Goal: Information Seeking & Learning: Compare options

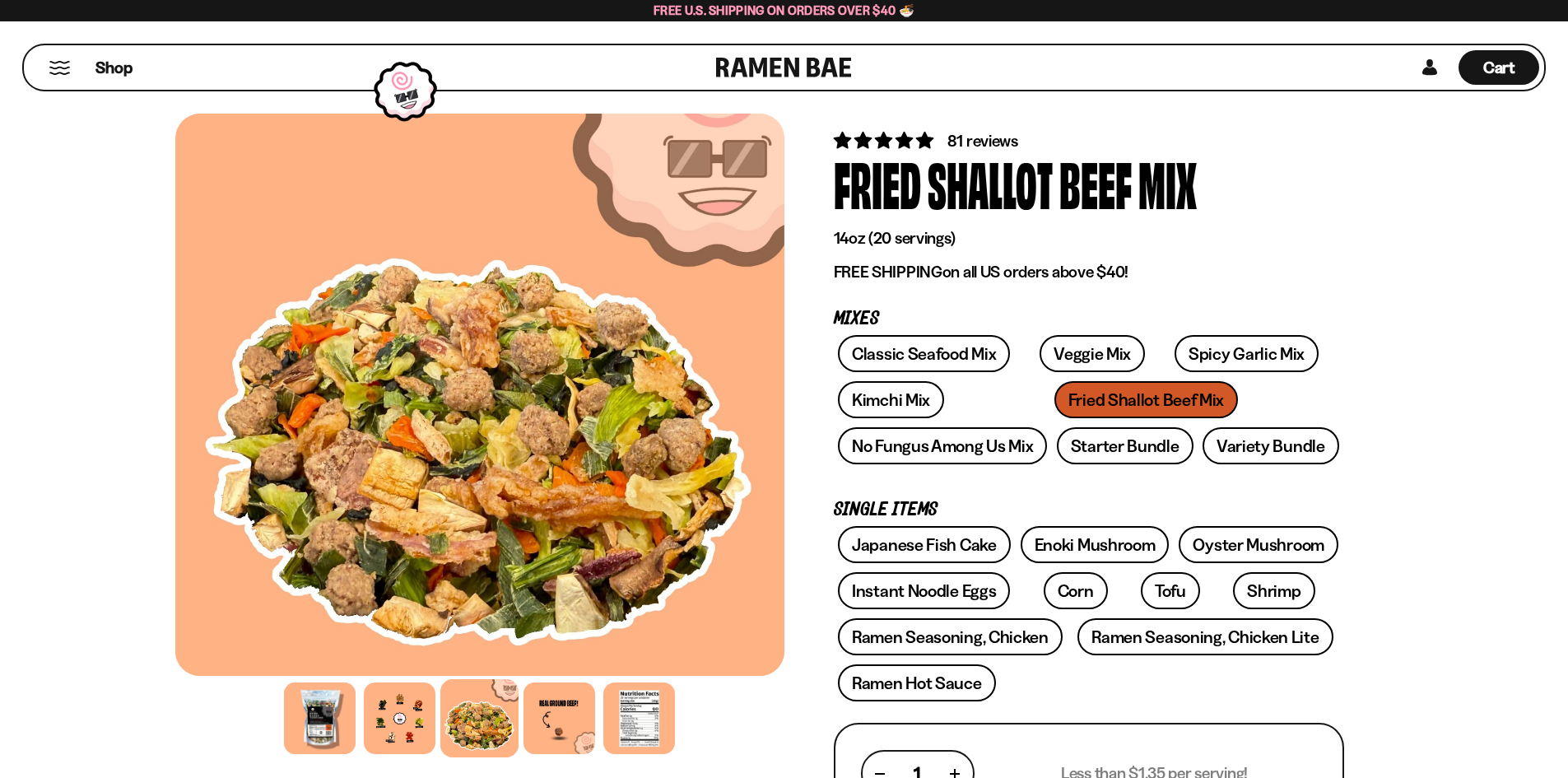
scroll to position [146, 0]
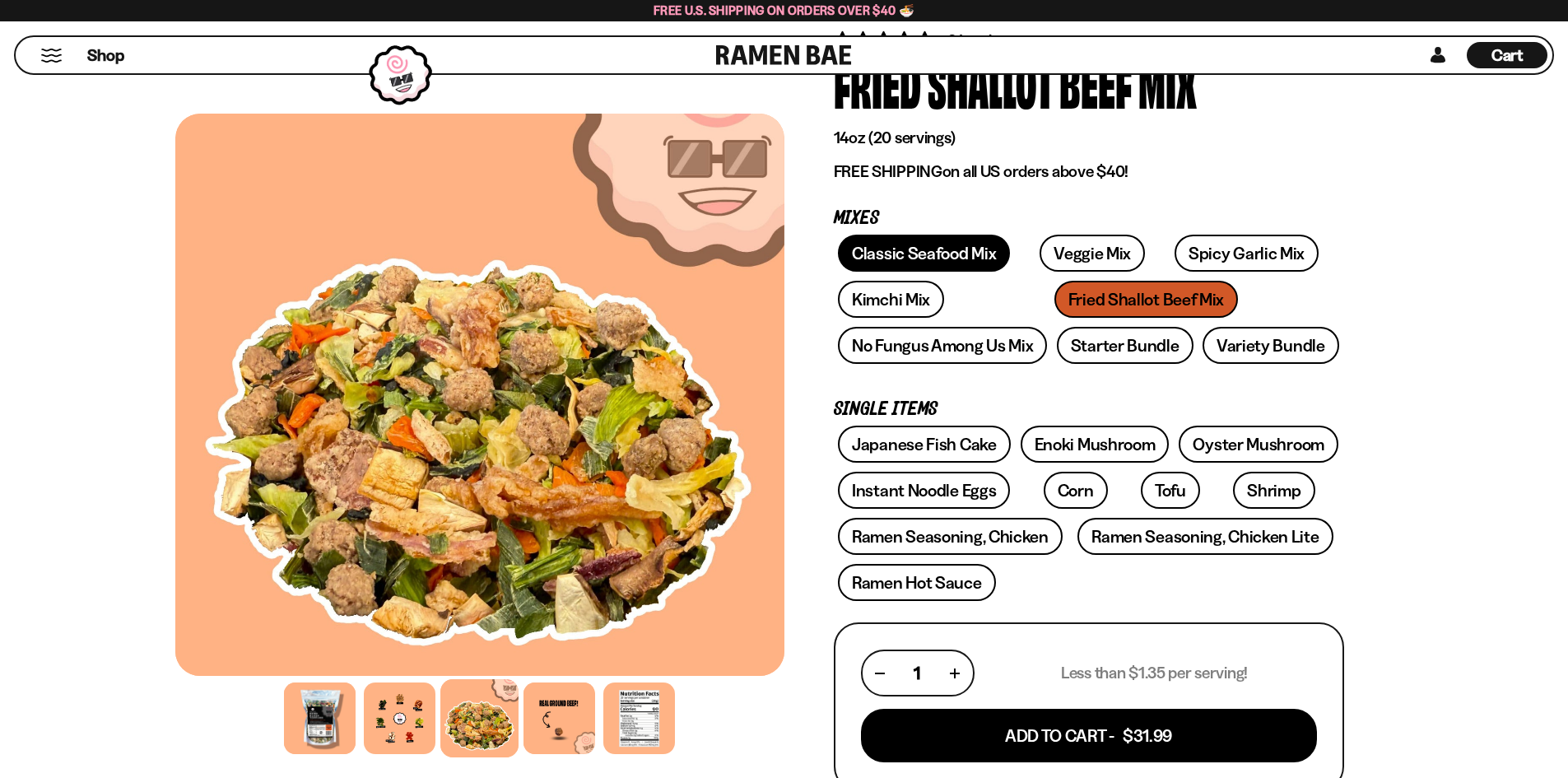
click at [937, 242] on link "Classic Seafood Mix" at bounding box center [924, 253] width 172 height 37
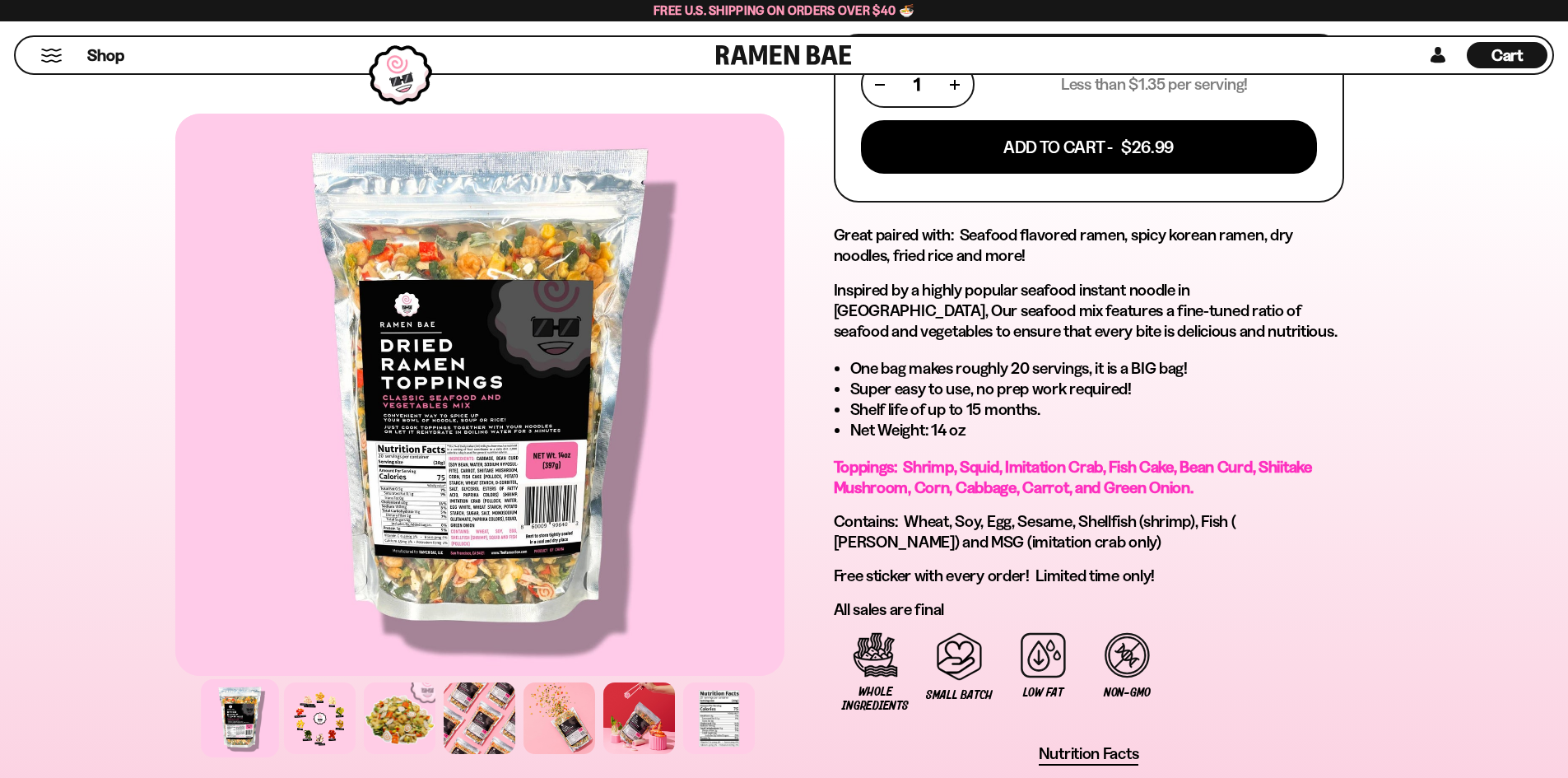
scroll to position [799, 0]
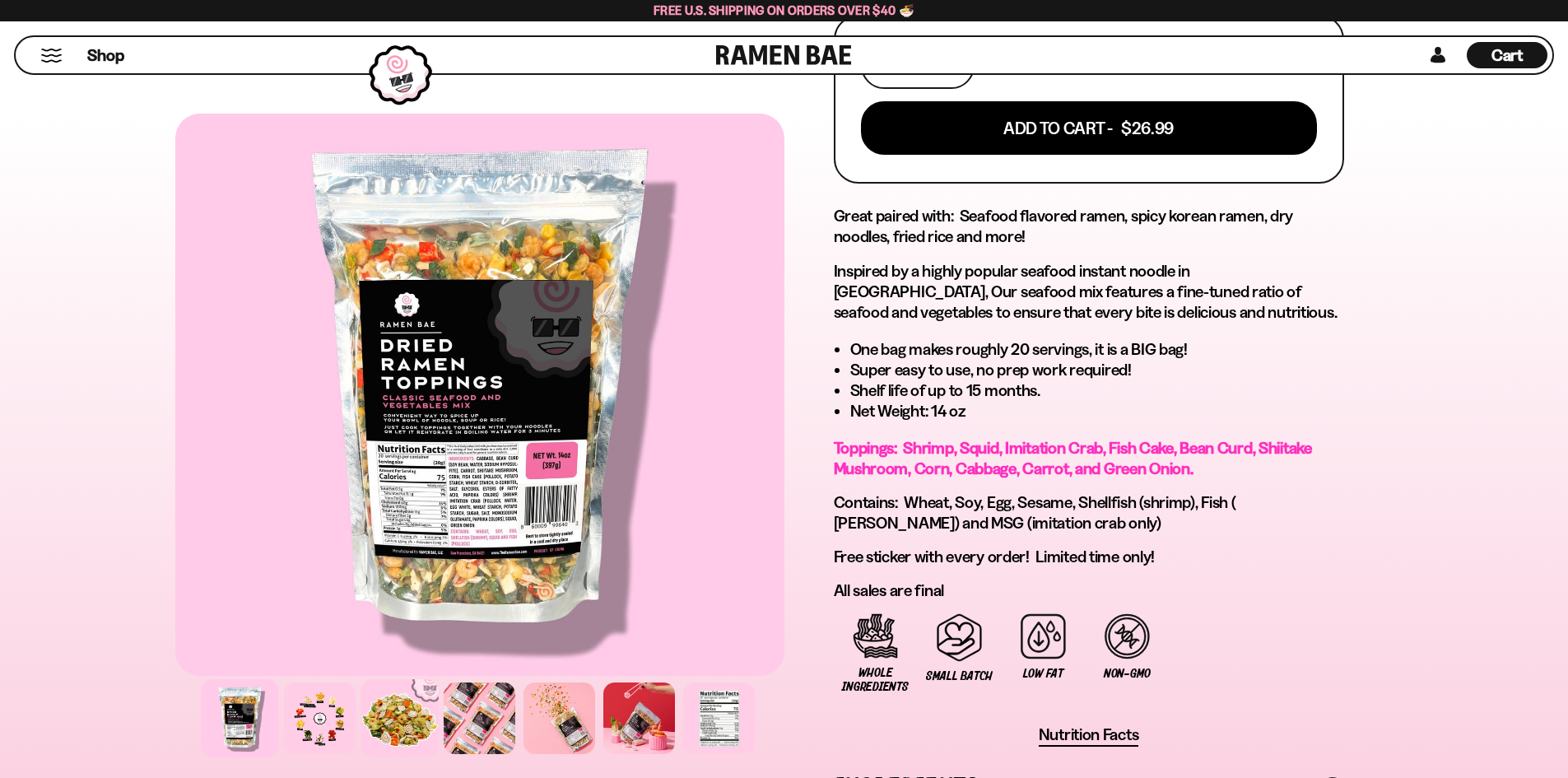
click at [397, 725] on div at bounding box center [400, 718] width 78 height 78
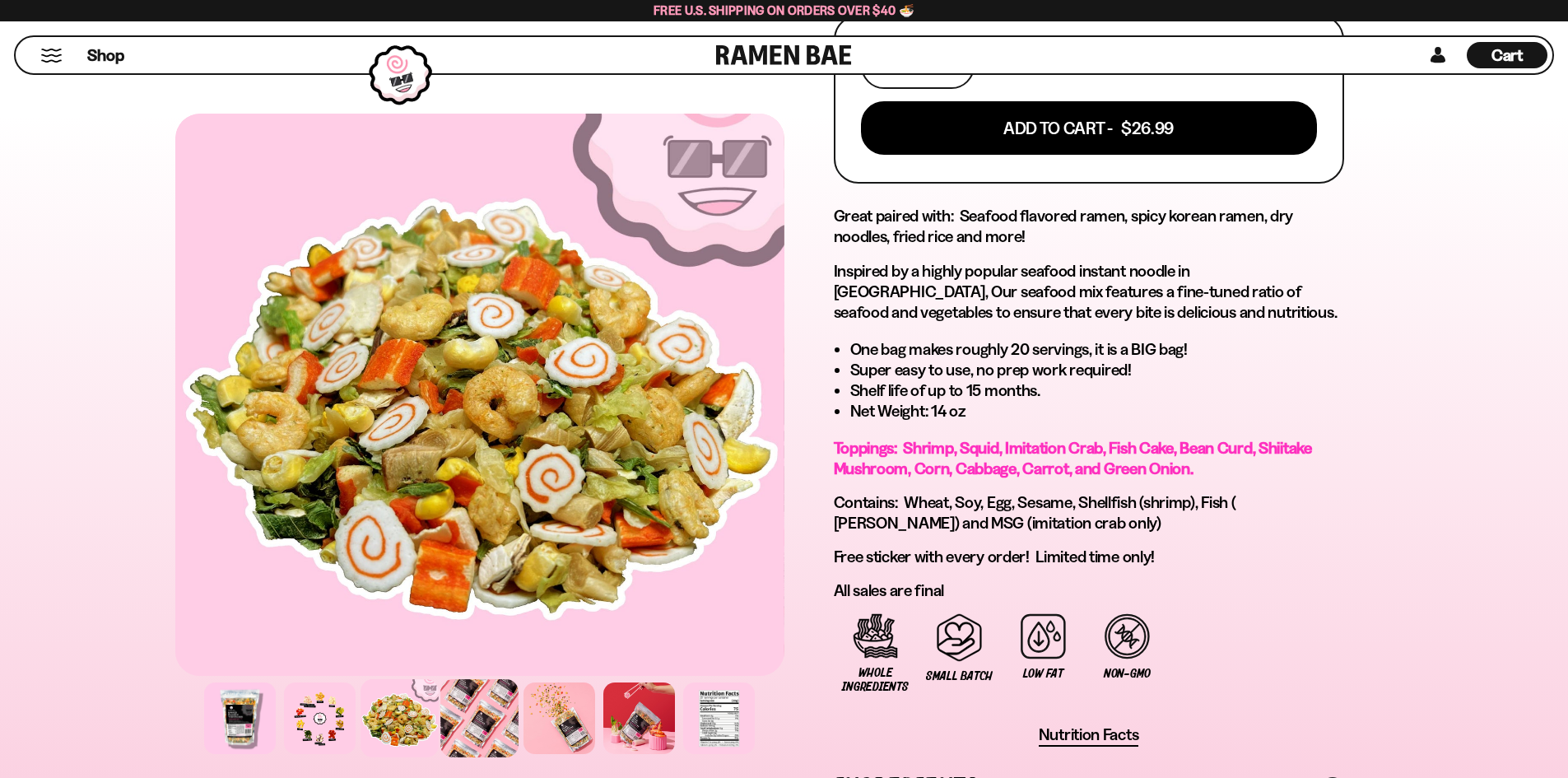
click at [487, 720] on div at bounding box center [479, 718] width 78 height 78
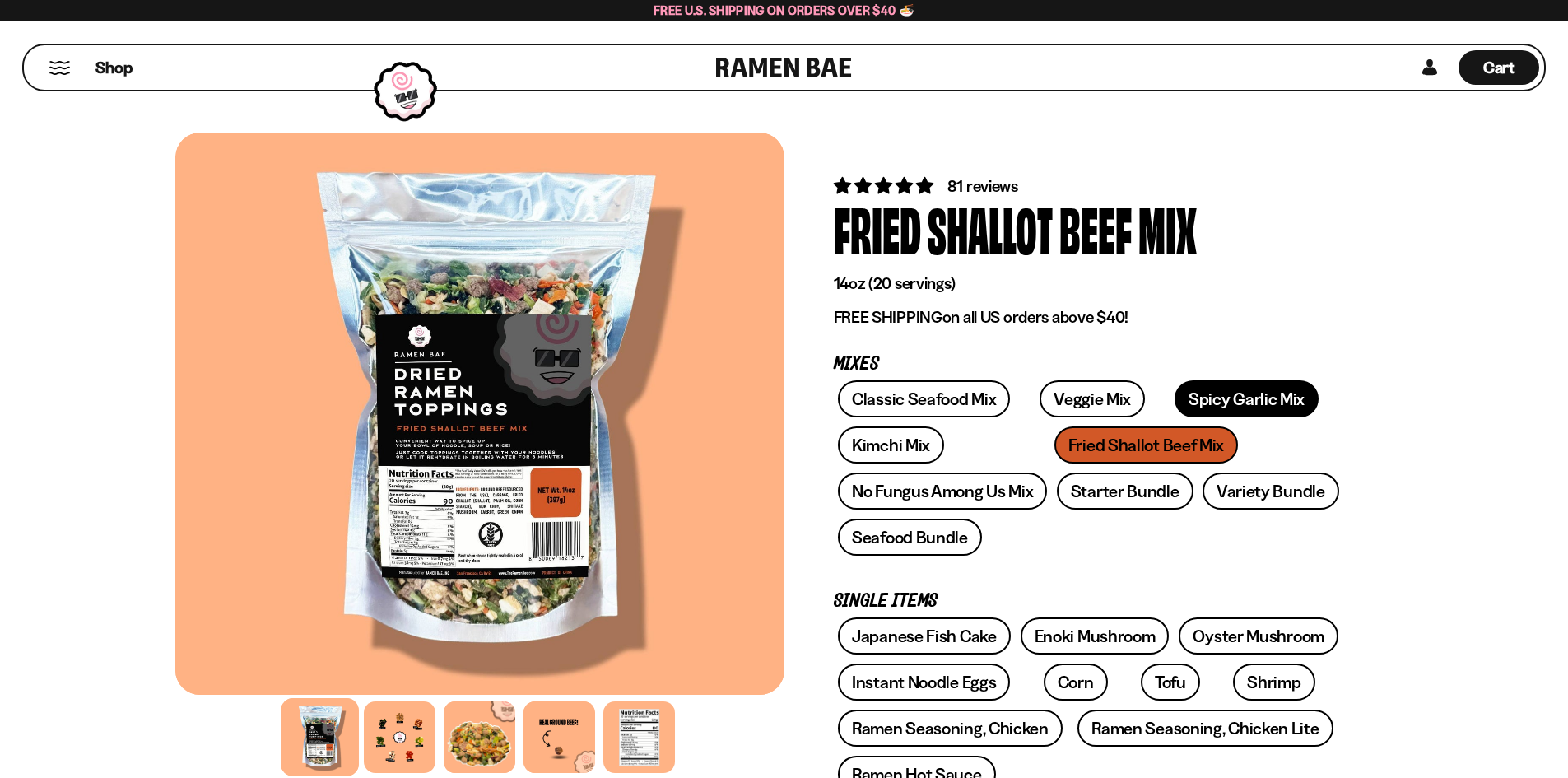
click at [1231, 401] on link "Spicy Garlic Mix" at bounding box center [1247, 399] width 144 height 37
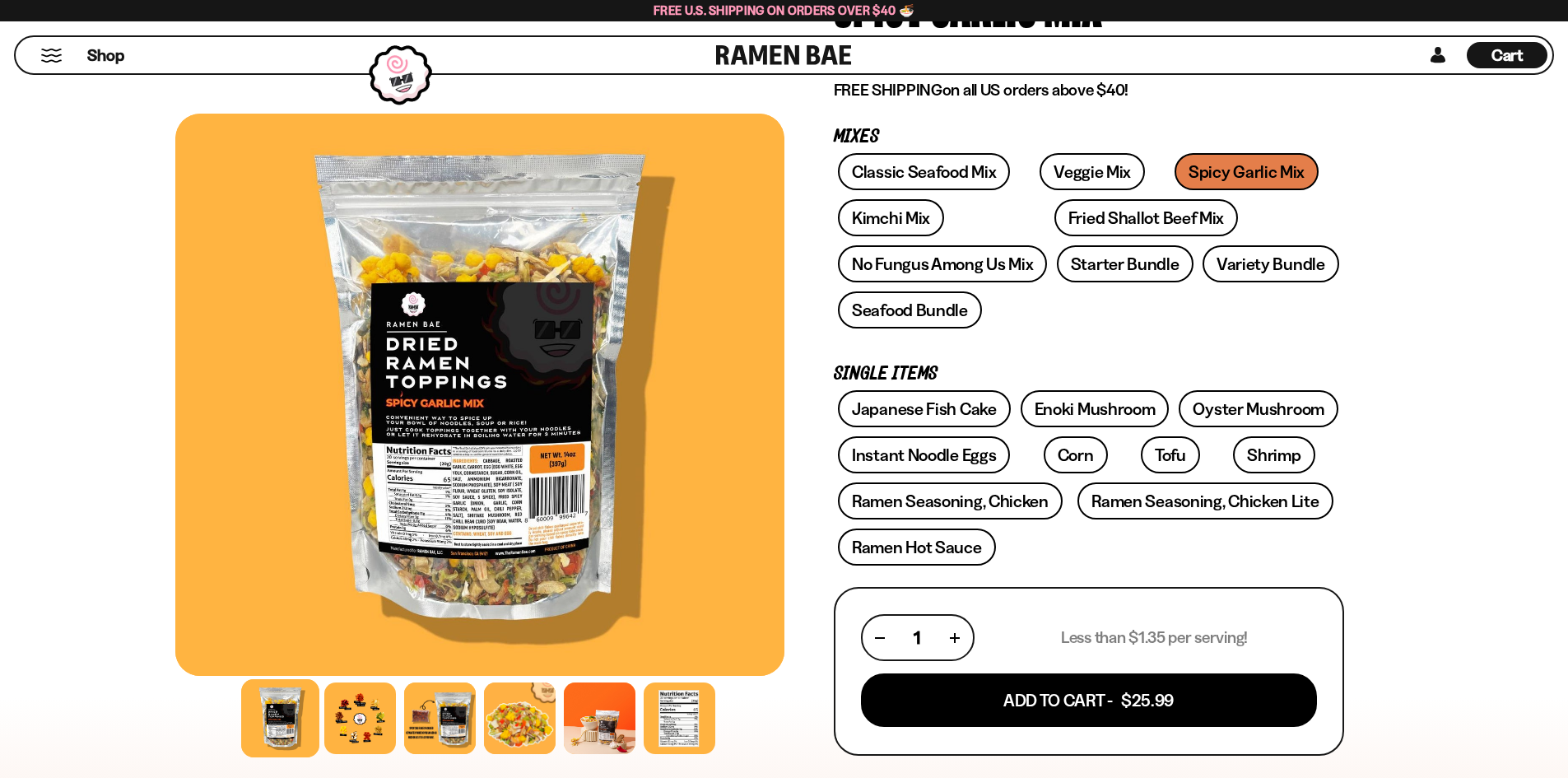
scroll to position [237, 0]
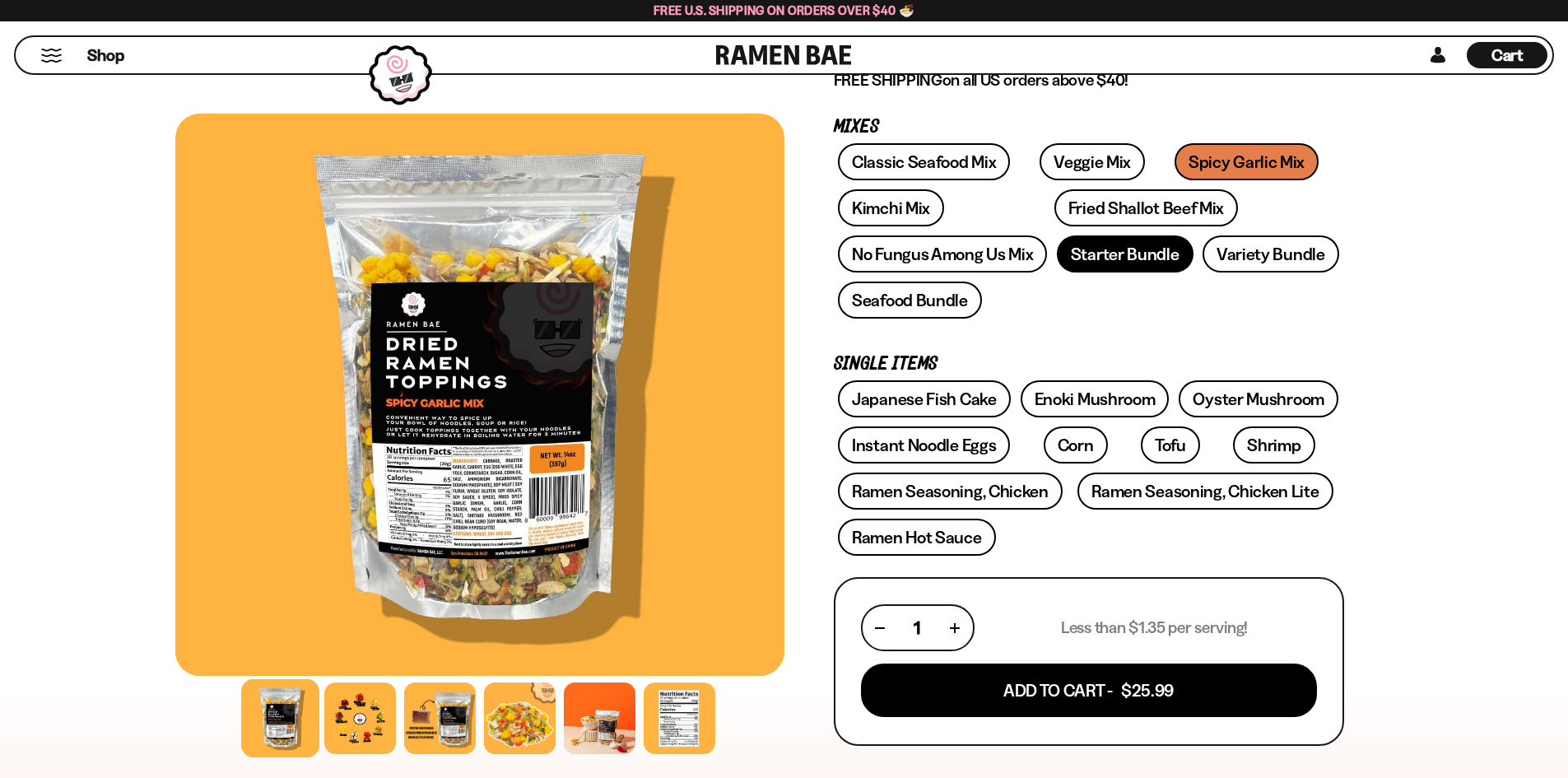
click at [1135, 260] on link "Starter Bundle" at bounding box center [1125, 254] width 137 height 37
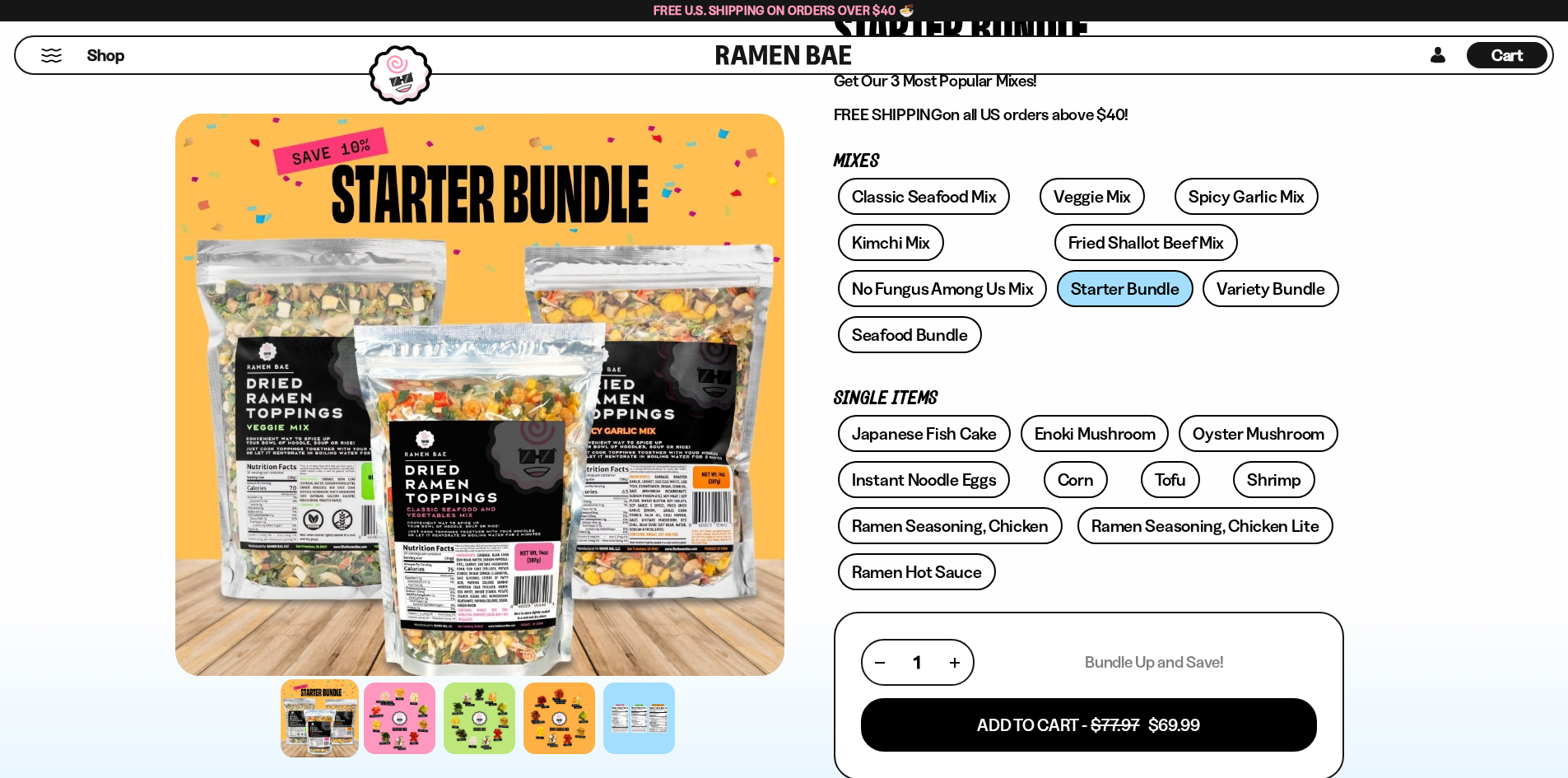
scroll to position [194, 0]
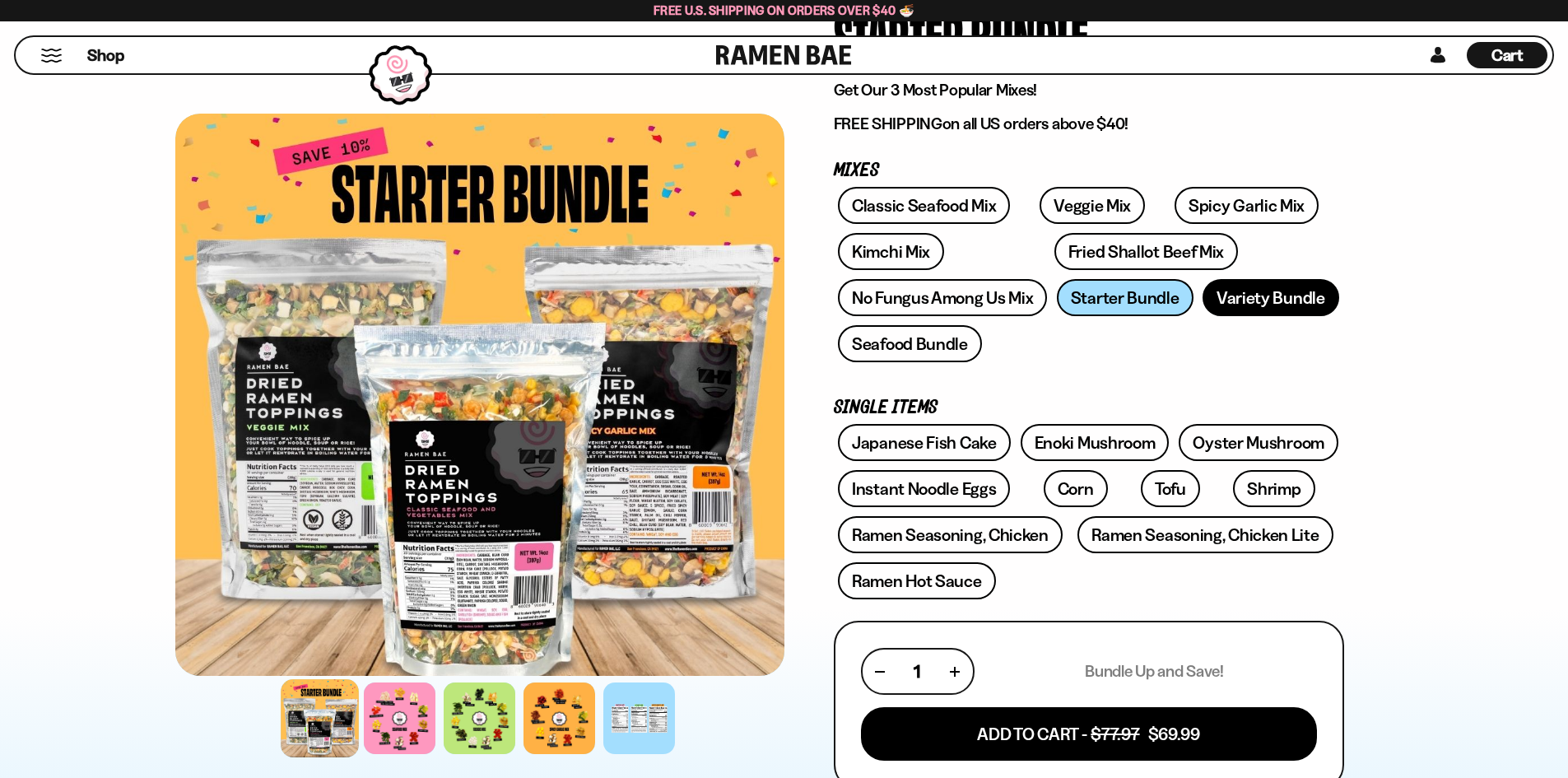
click at [1270, 299] on link "Variety Bundle" at bounding box center [1271, 298] width 137 height 37
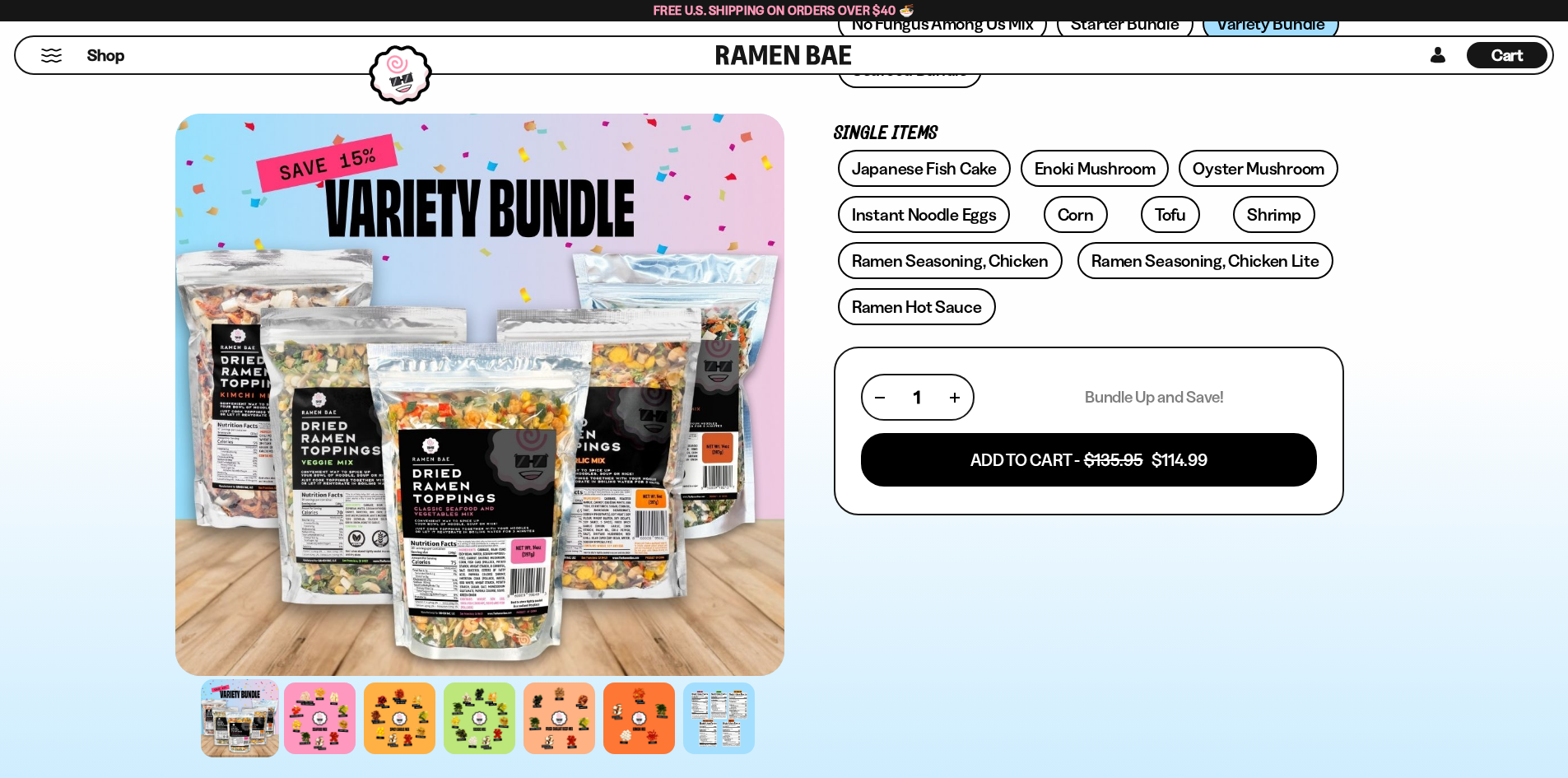
scroll to position [374, 0]
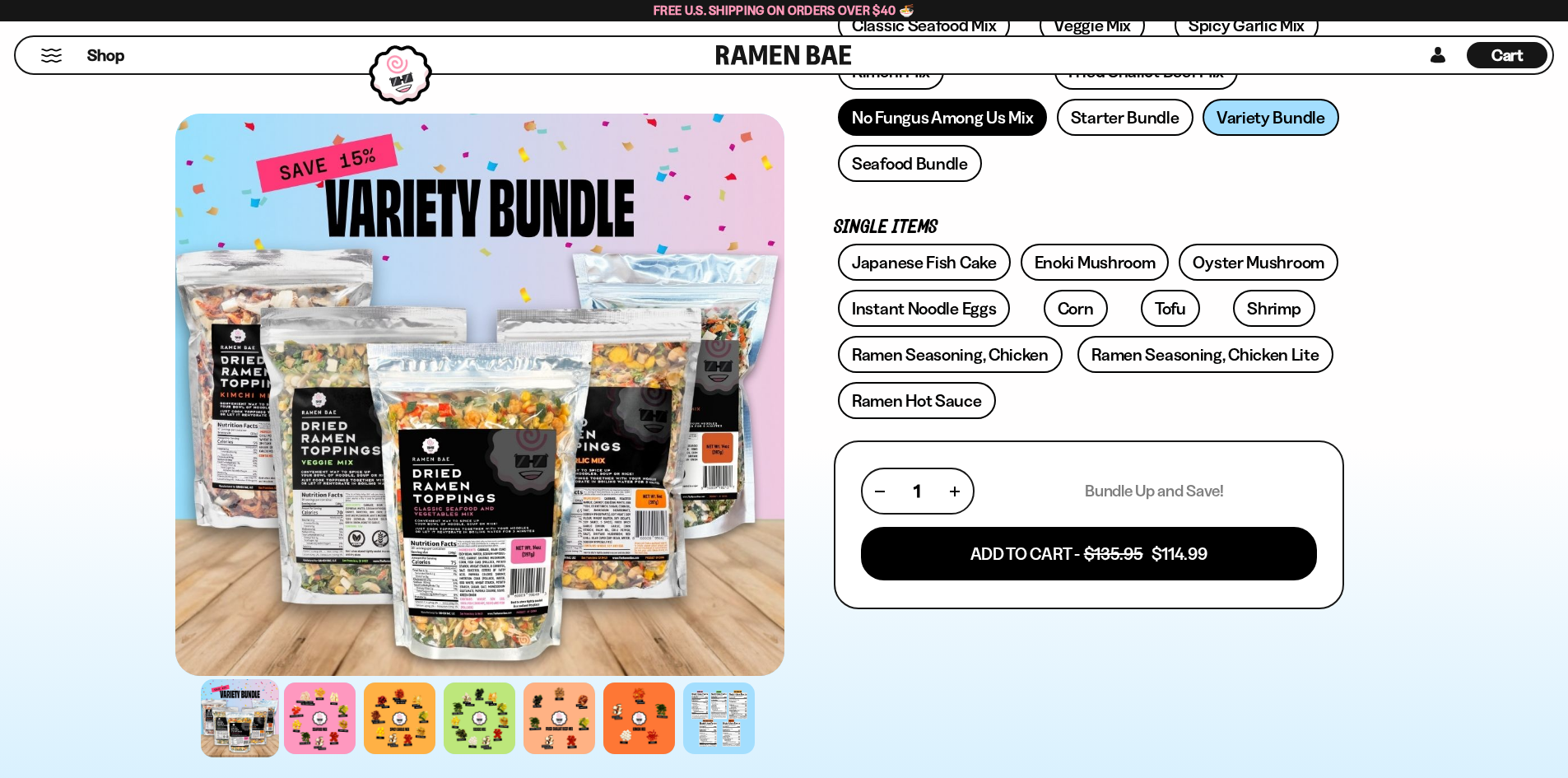
click at [1006, 116] on link "No Fungus Among Us Mix" at bounding box center [942, 117] width 209 height 37
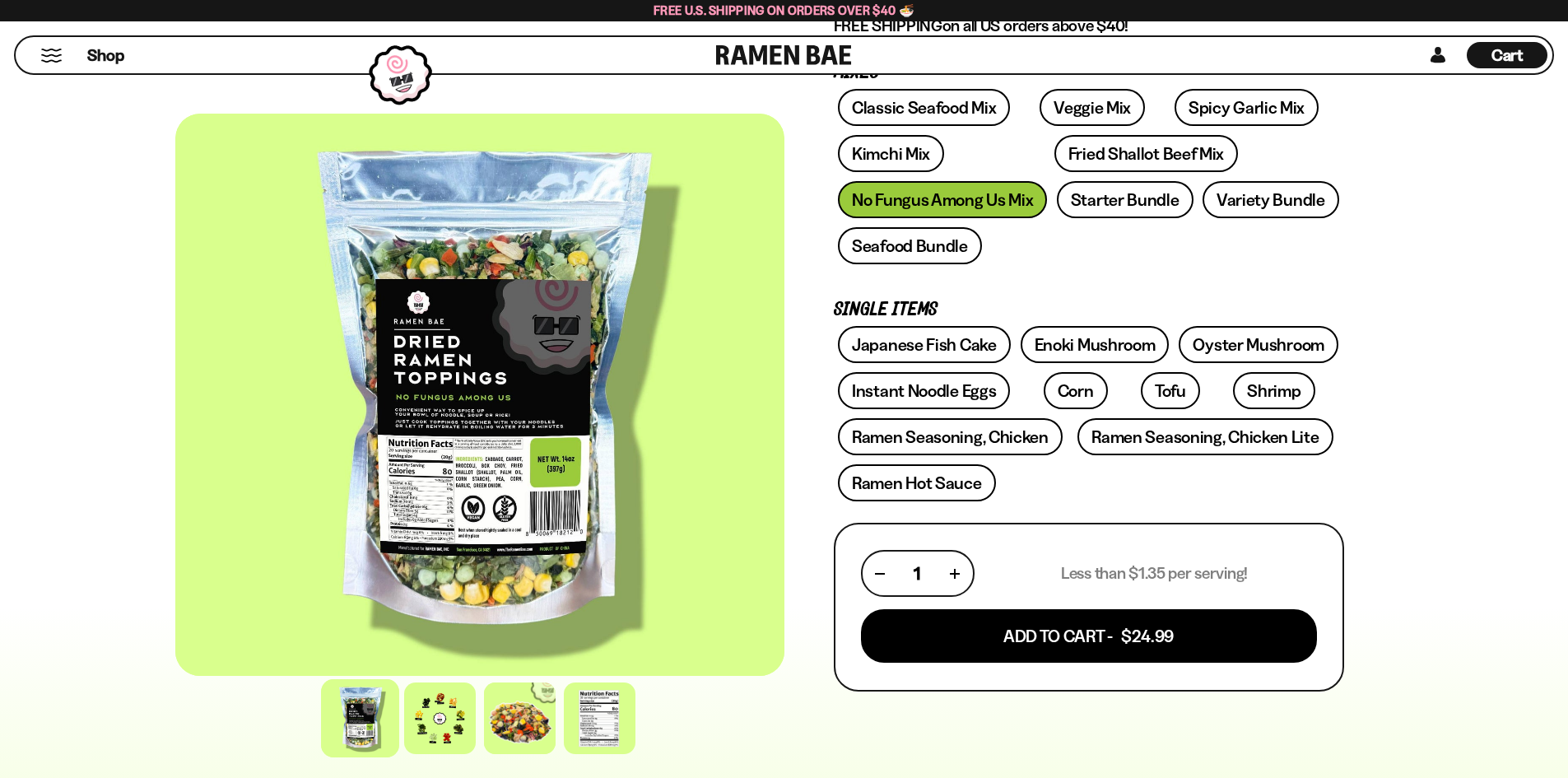
scroll to position [282, 0]
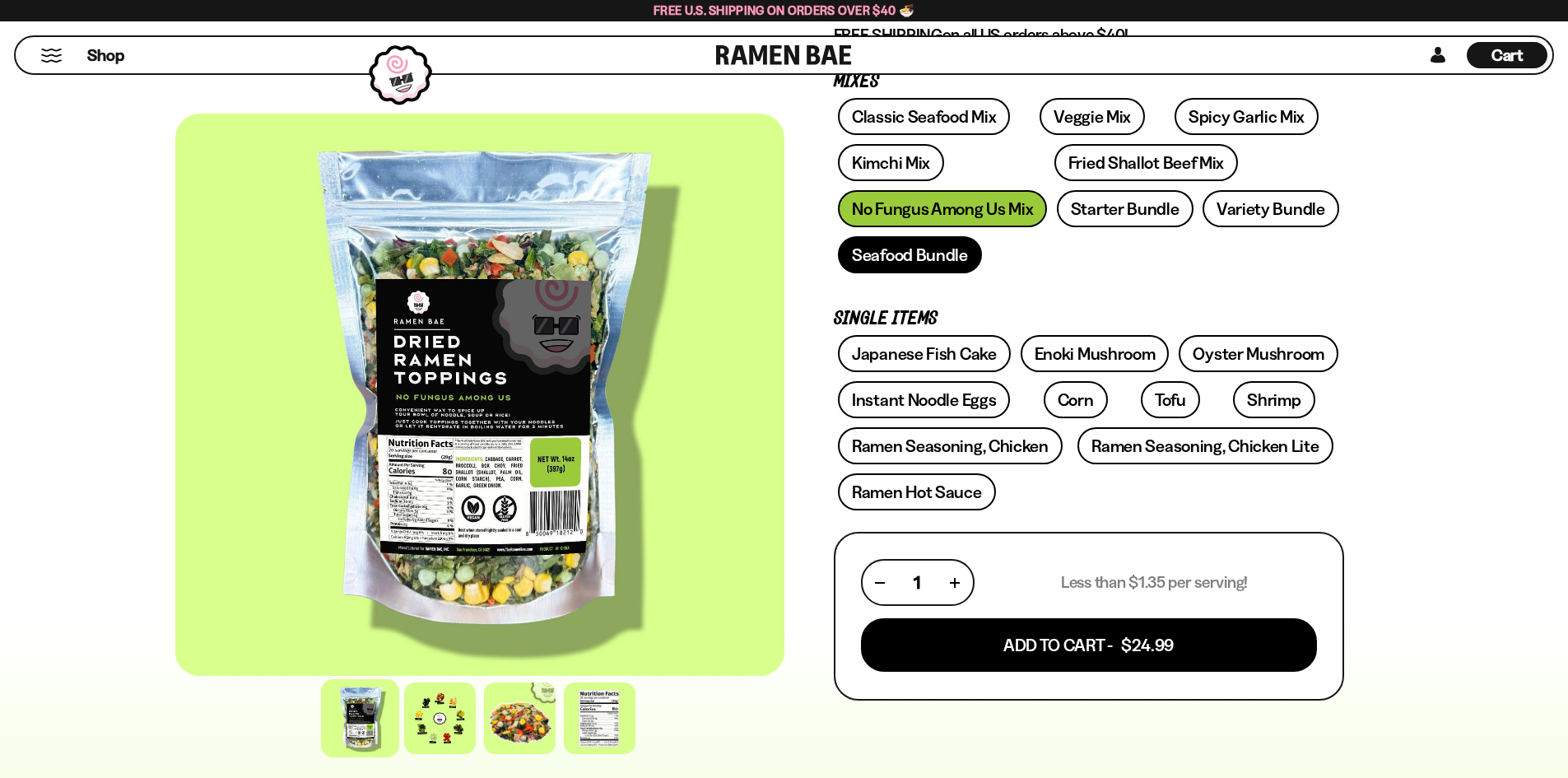
click at [946, 268] on link "Seafood Bundle" at bounding box center [910, 255] width 144 height 37
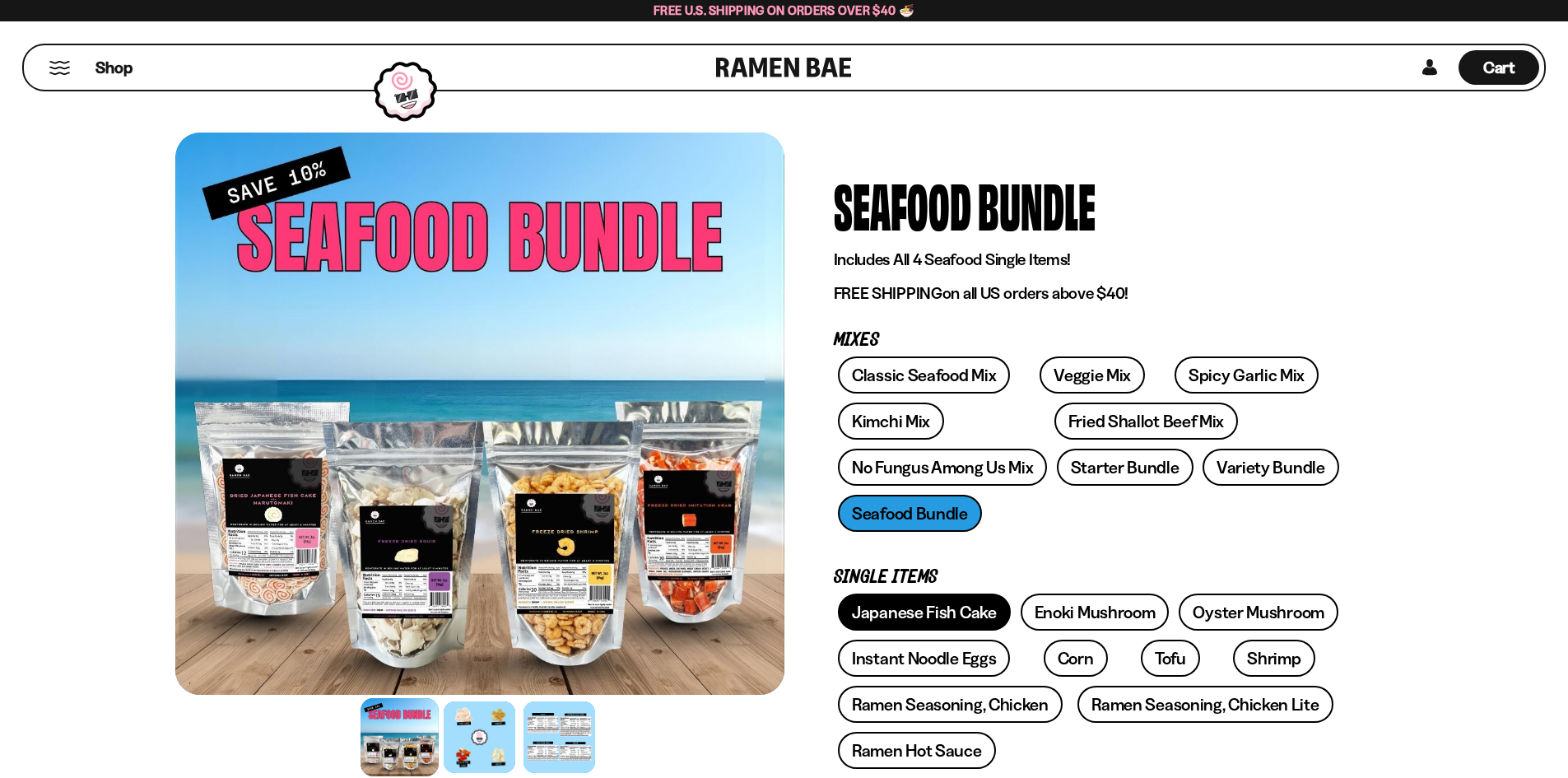
click at [908, 607] on link "Japanese Fish Cake" at bounding box center [924, 612] width 173 height 37
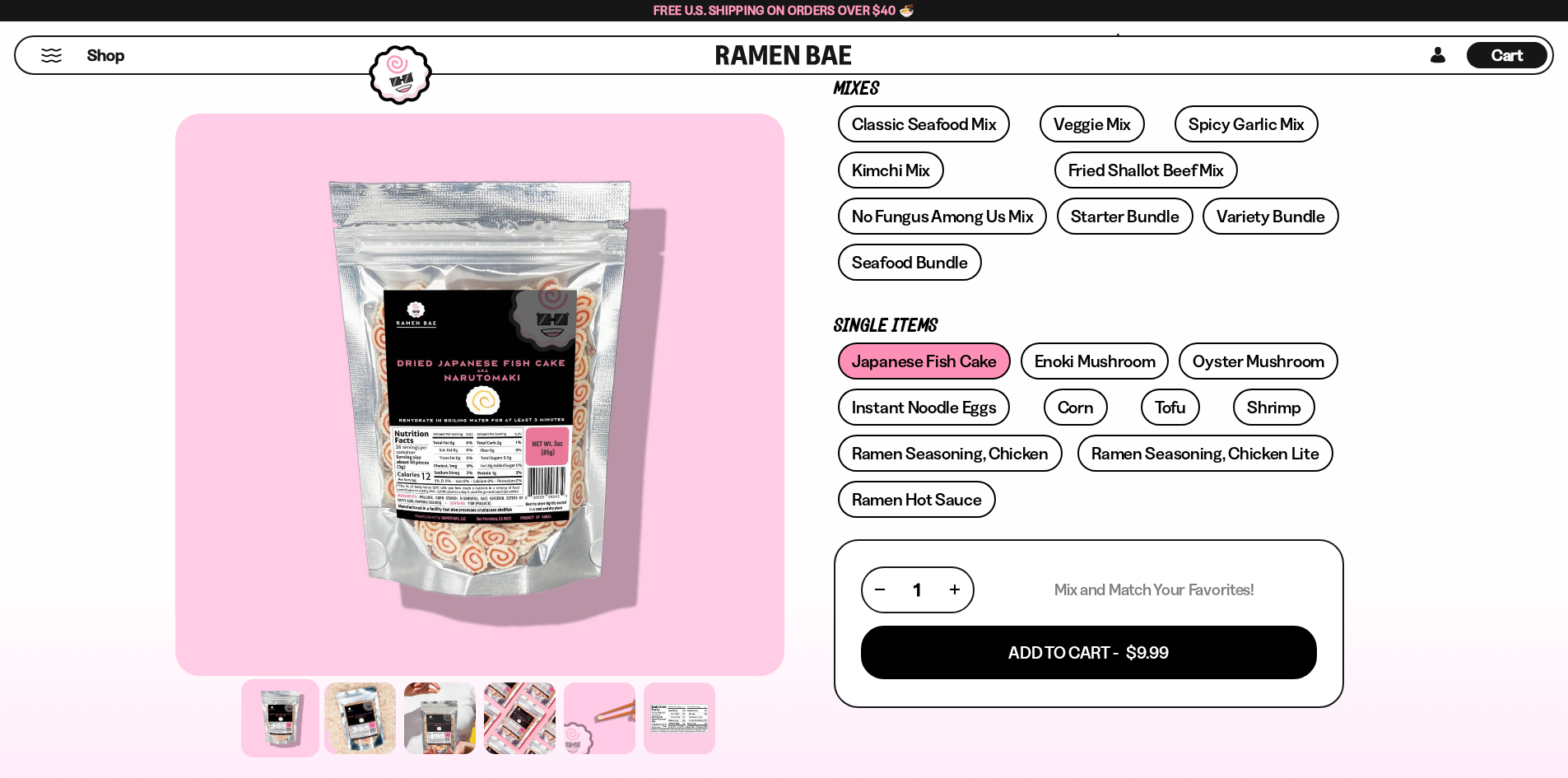
scroll to position [224, 0]
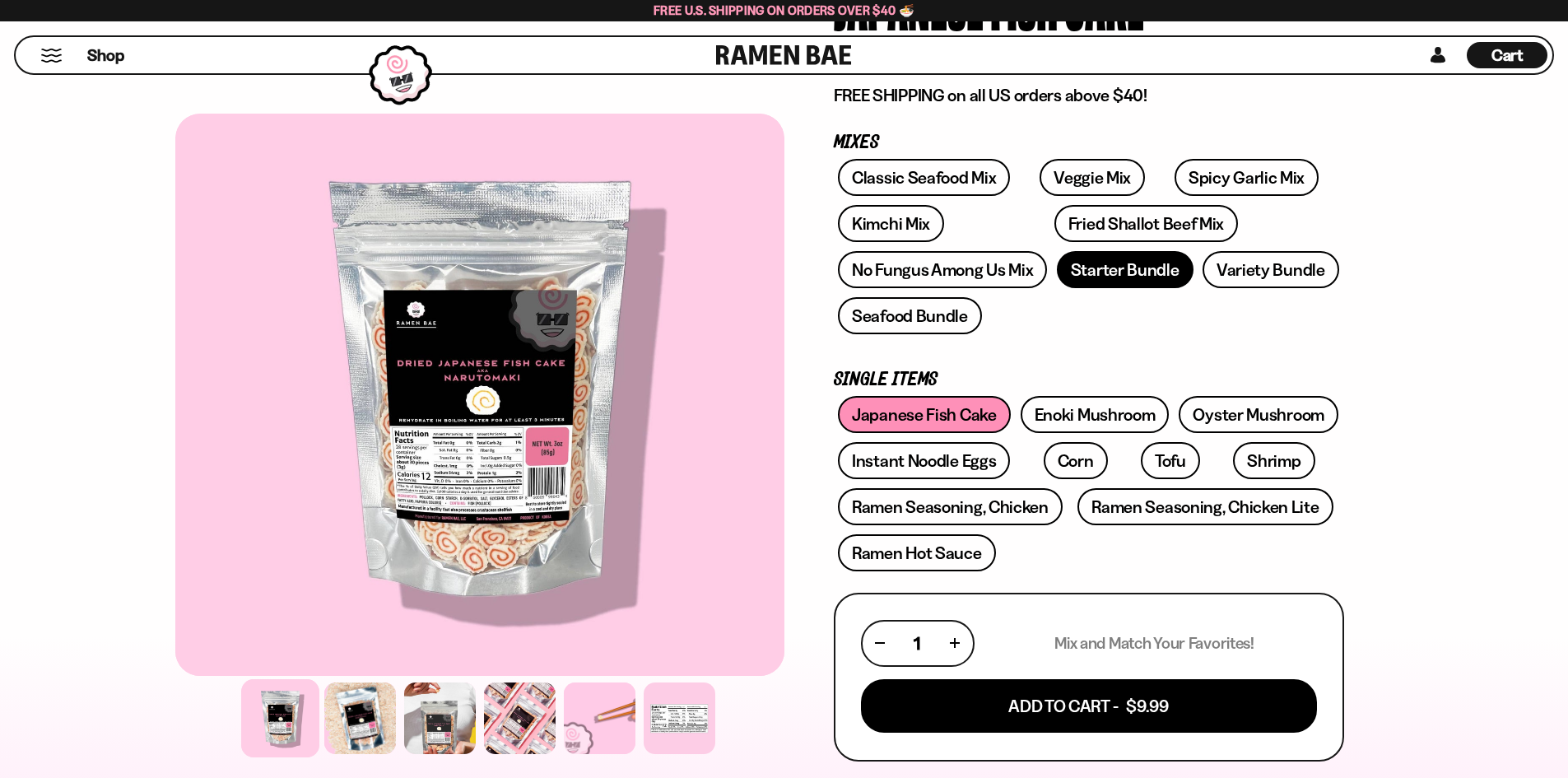
click at [1112, 262] on link "Starter Bundle" at bounding box center [1125, 270] width 137 height 37
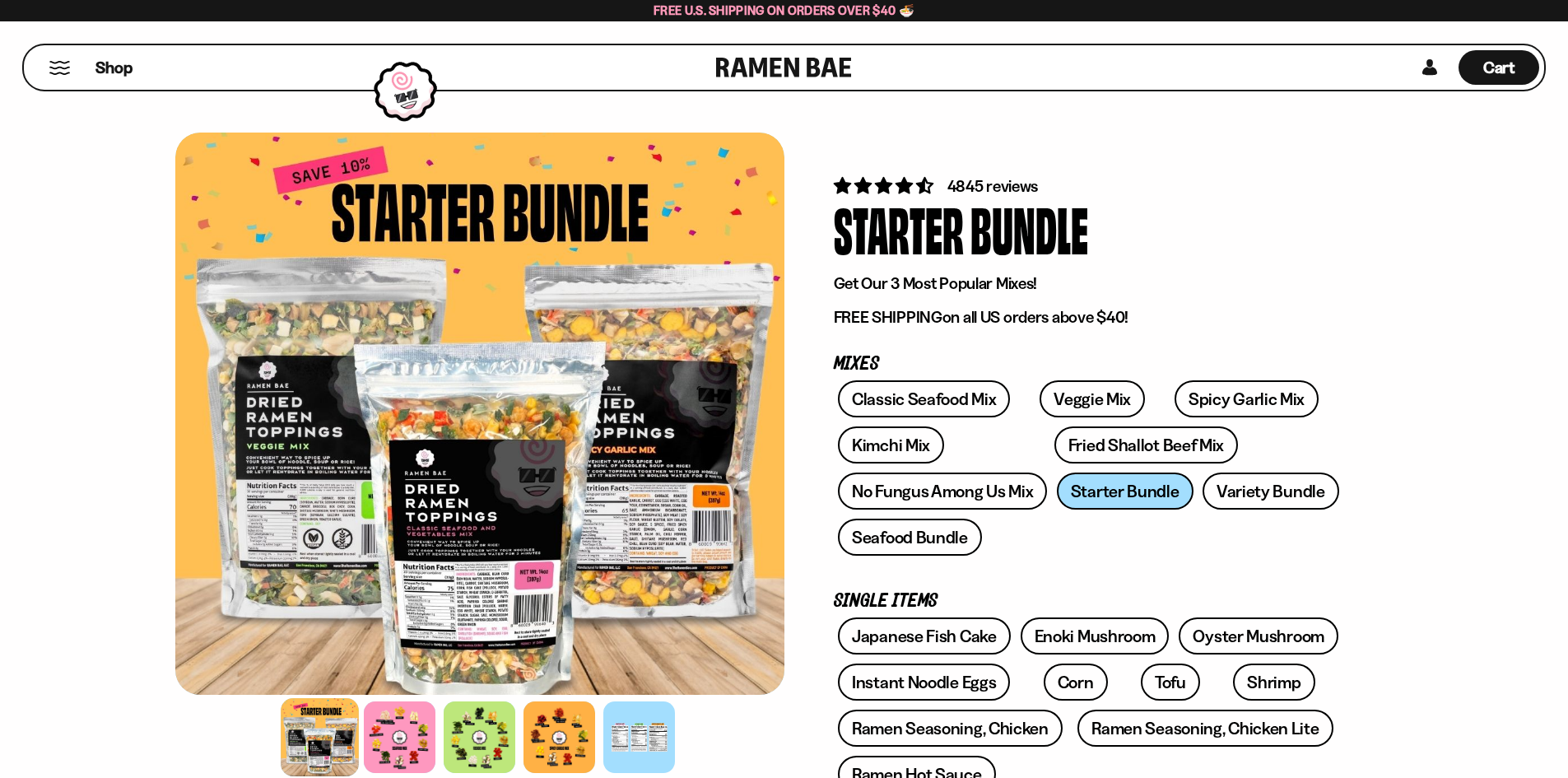
click at [994, 187] on span "4845 reviews" at bounding box center [993, 186] width 91 height 20
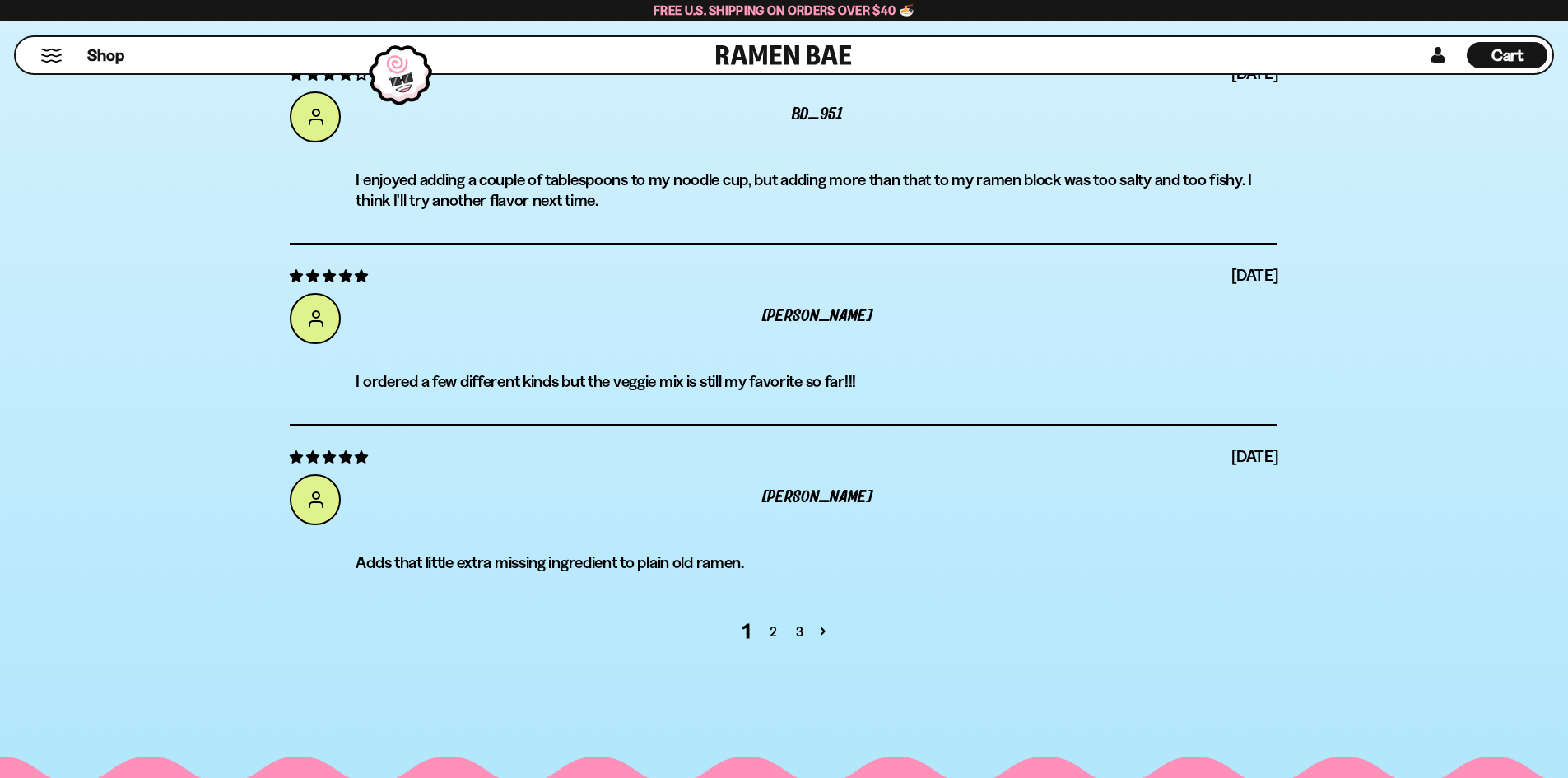
scroll to position [6505, 0]
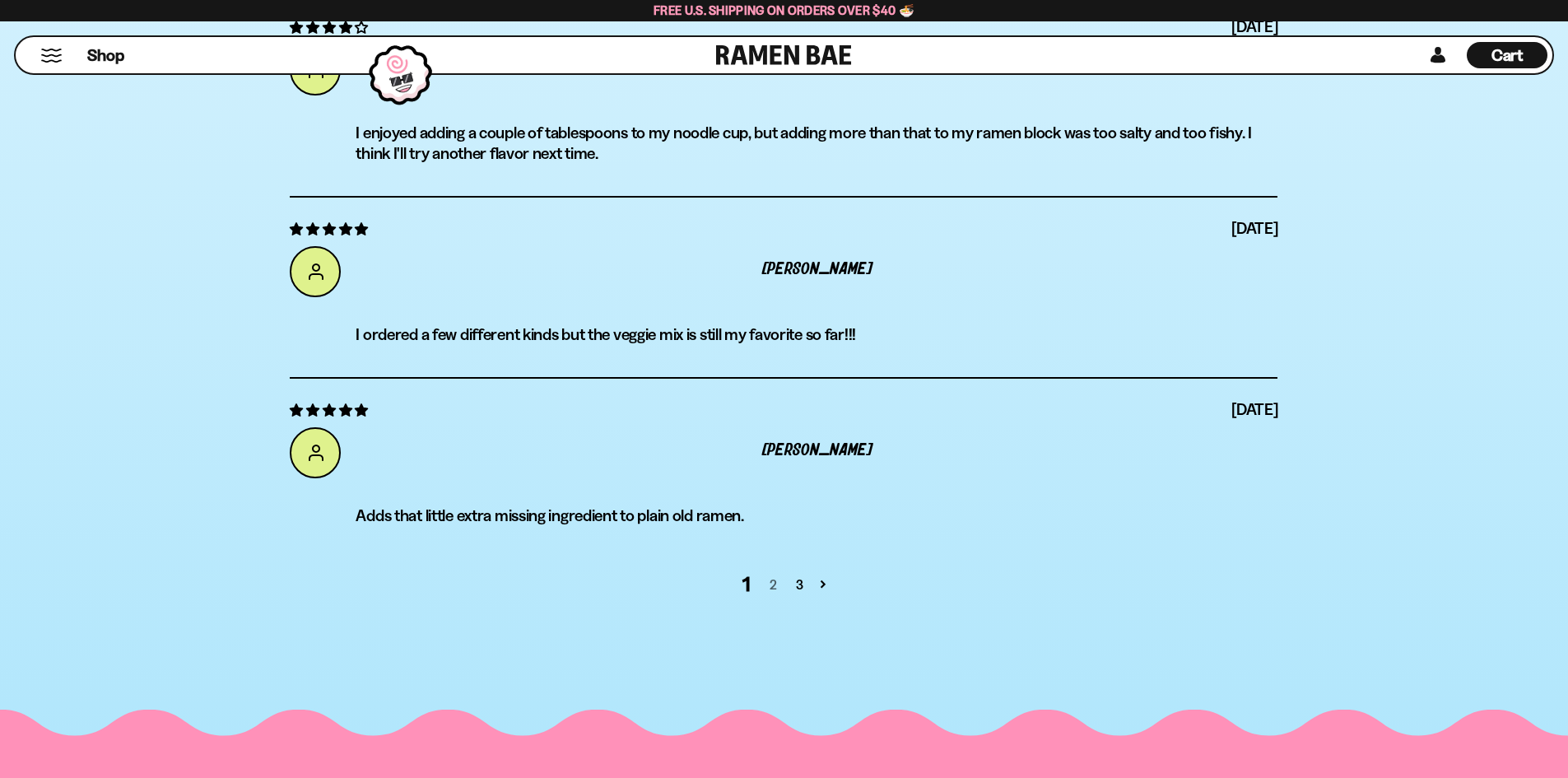
click at [774, 584] on link "2" at bounding box center [773, 584] width 27 height 20
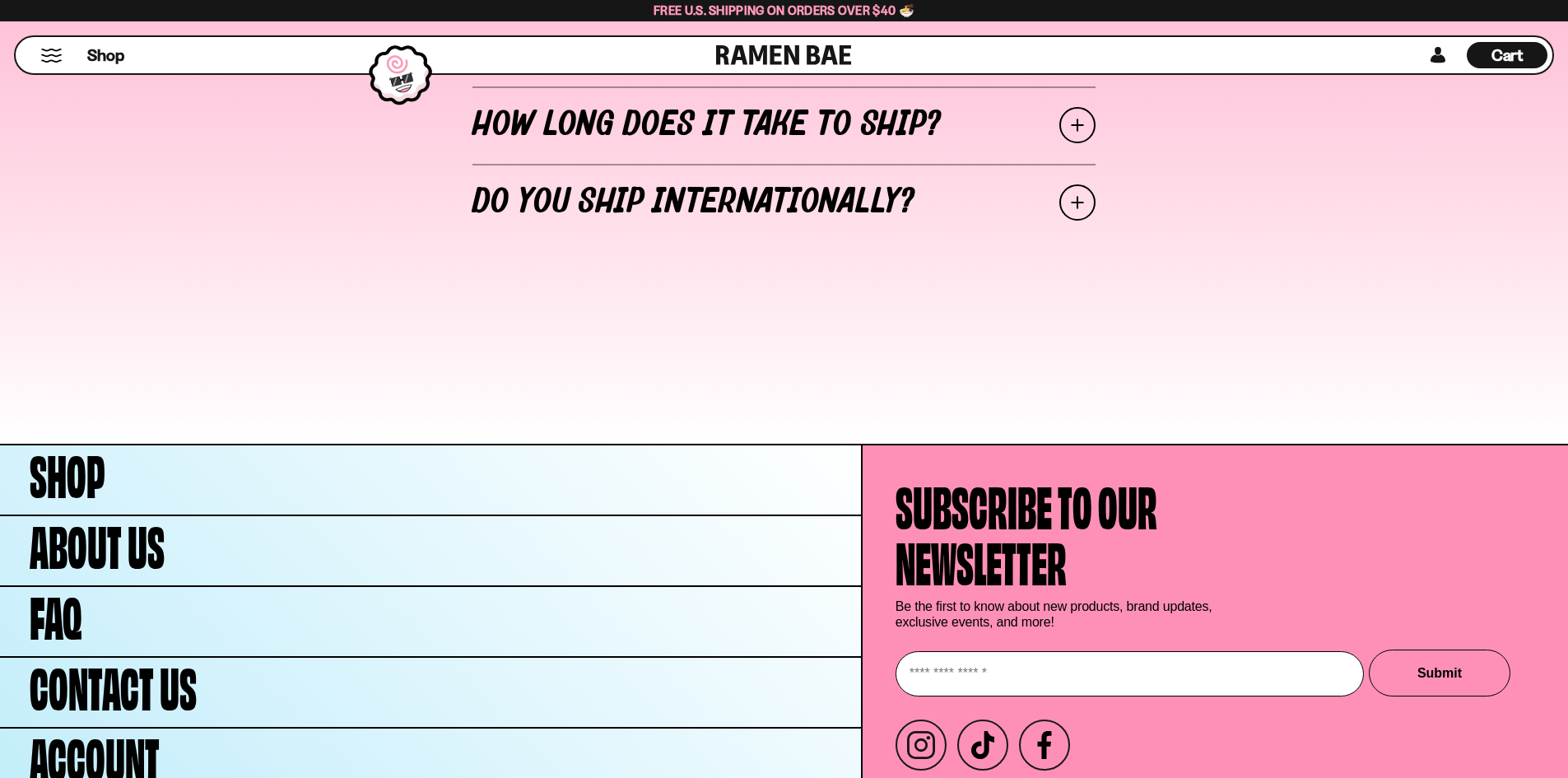
scroll to position [6581, 0]
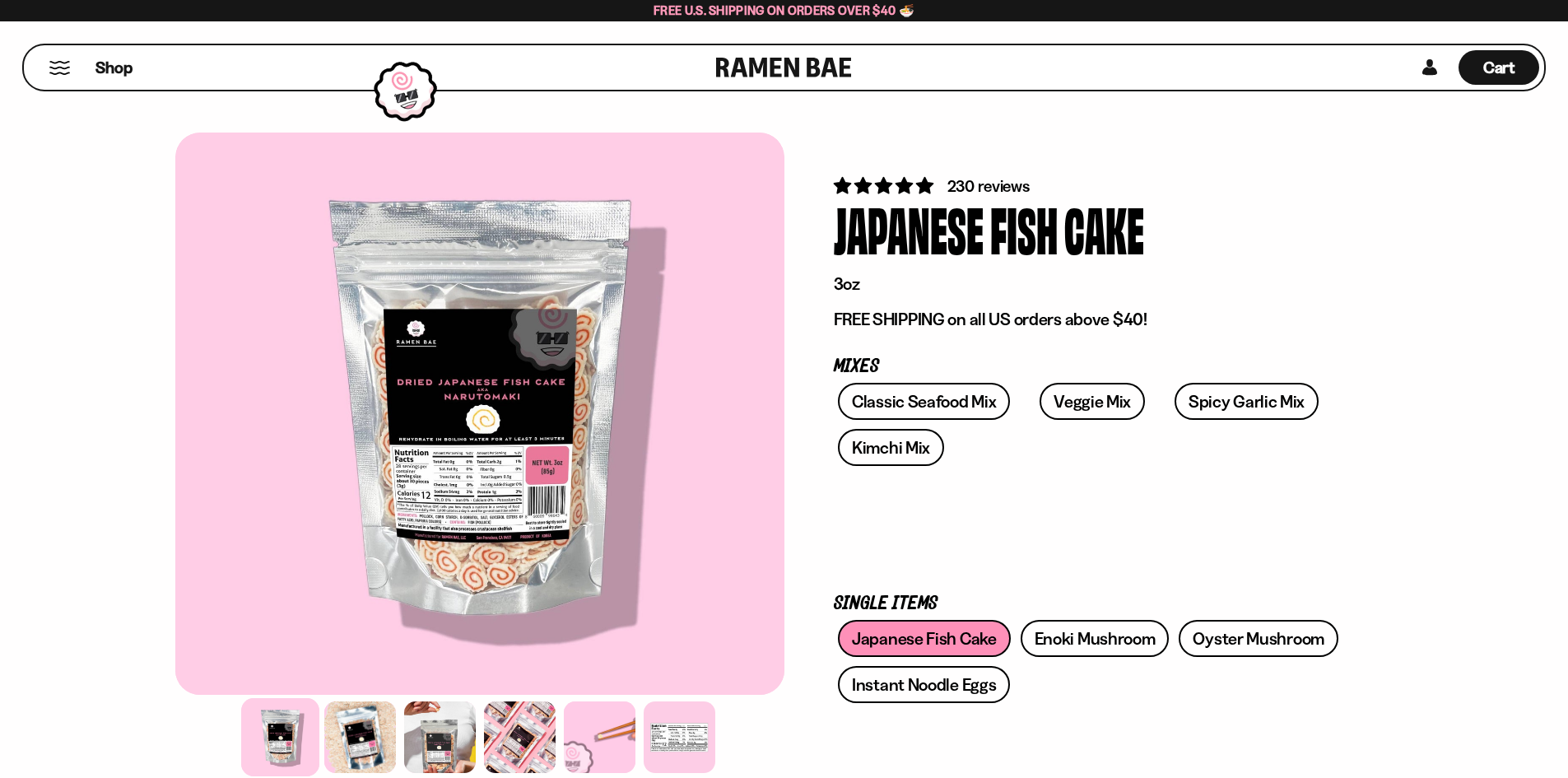
scroll to position [224, 0]
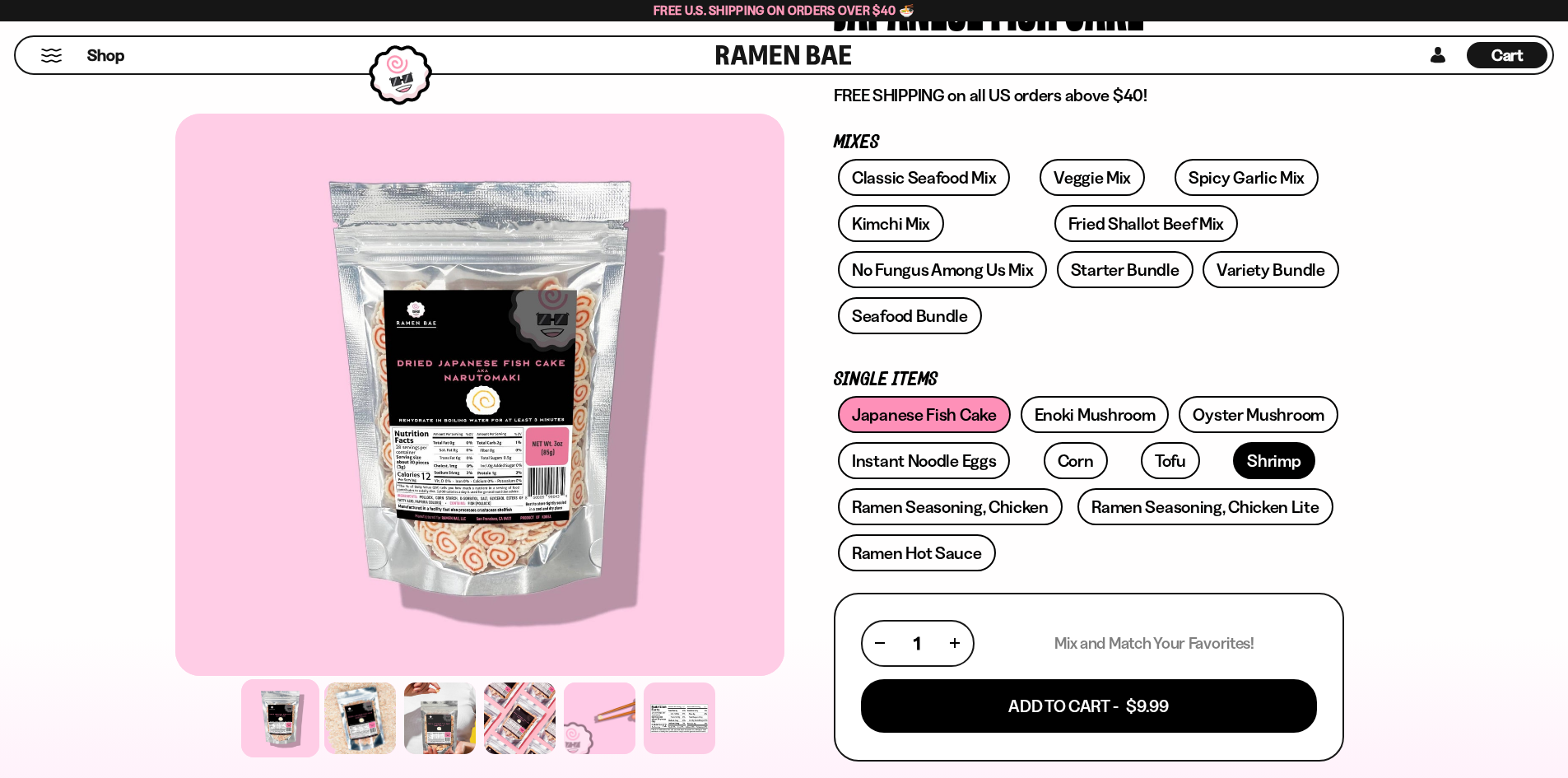
click at [1233, 461] on link "Shrimp" at bounding box center [1274, 461] width 82 height 37
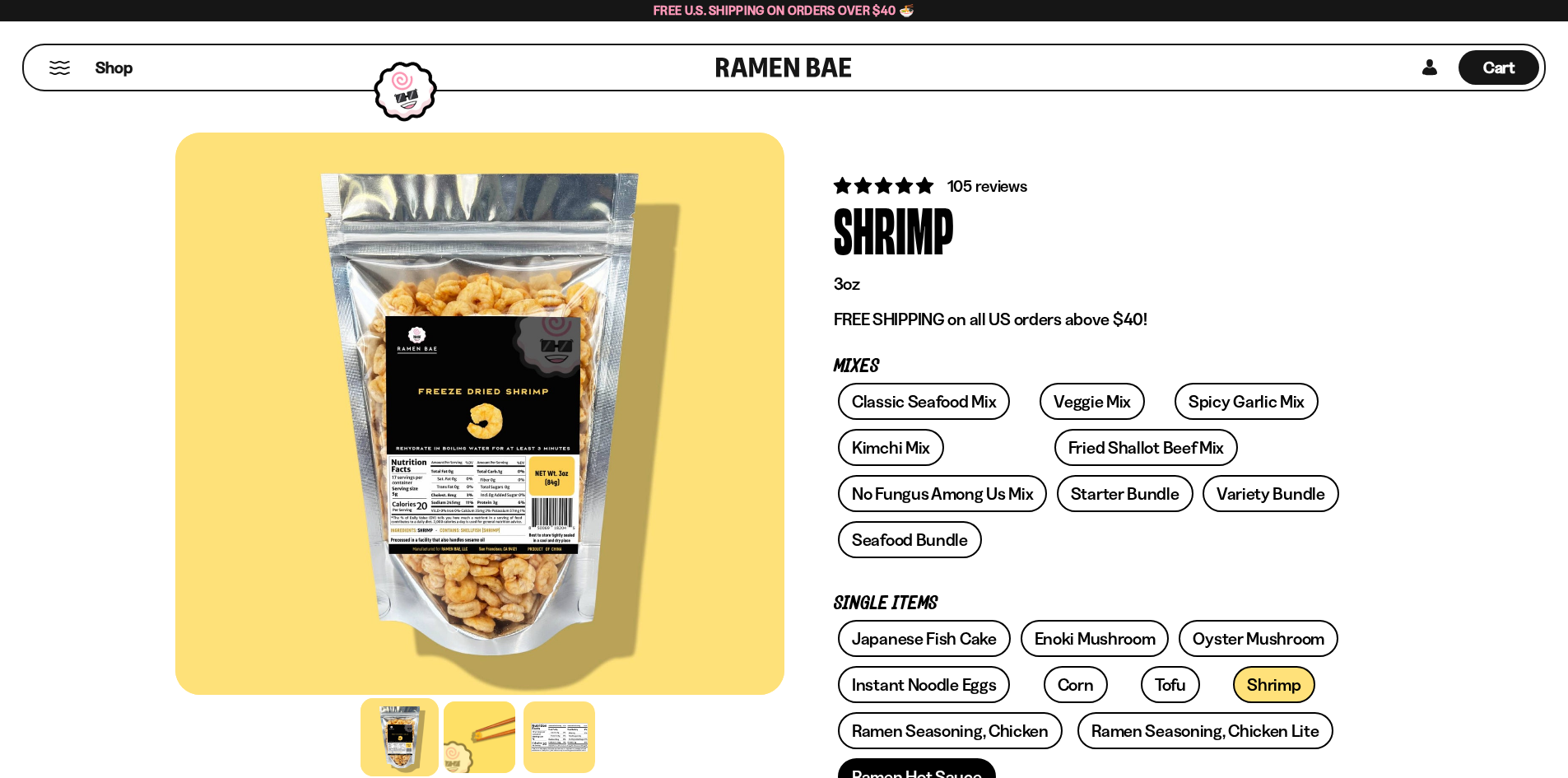
click at [977, 767] on link "Ramen Hot Sauce" at bounding box center [917, 777] width 158 height 37
